Goal: Check status: Check status

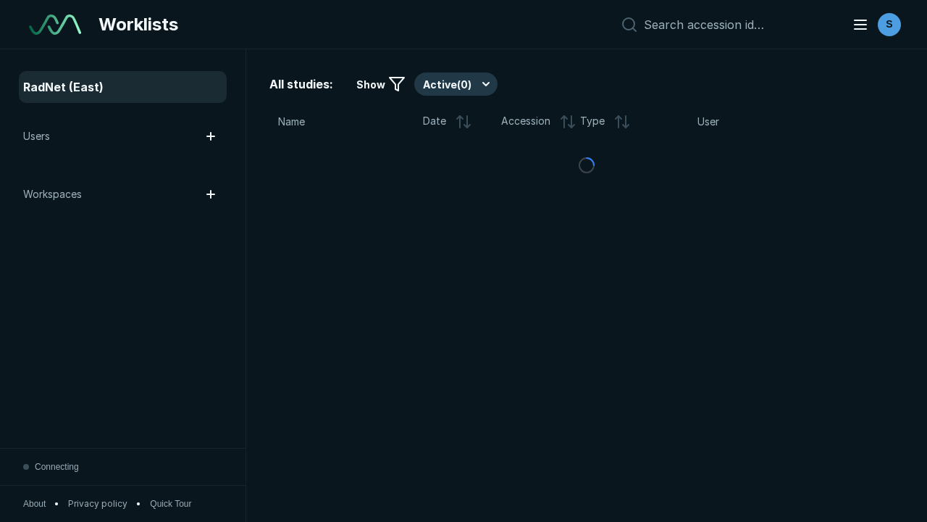
scroll to position [3957, 6036]
